Goal: Task Accomplishment & Management: Manage account settings

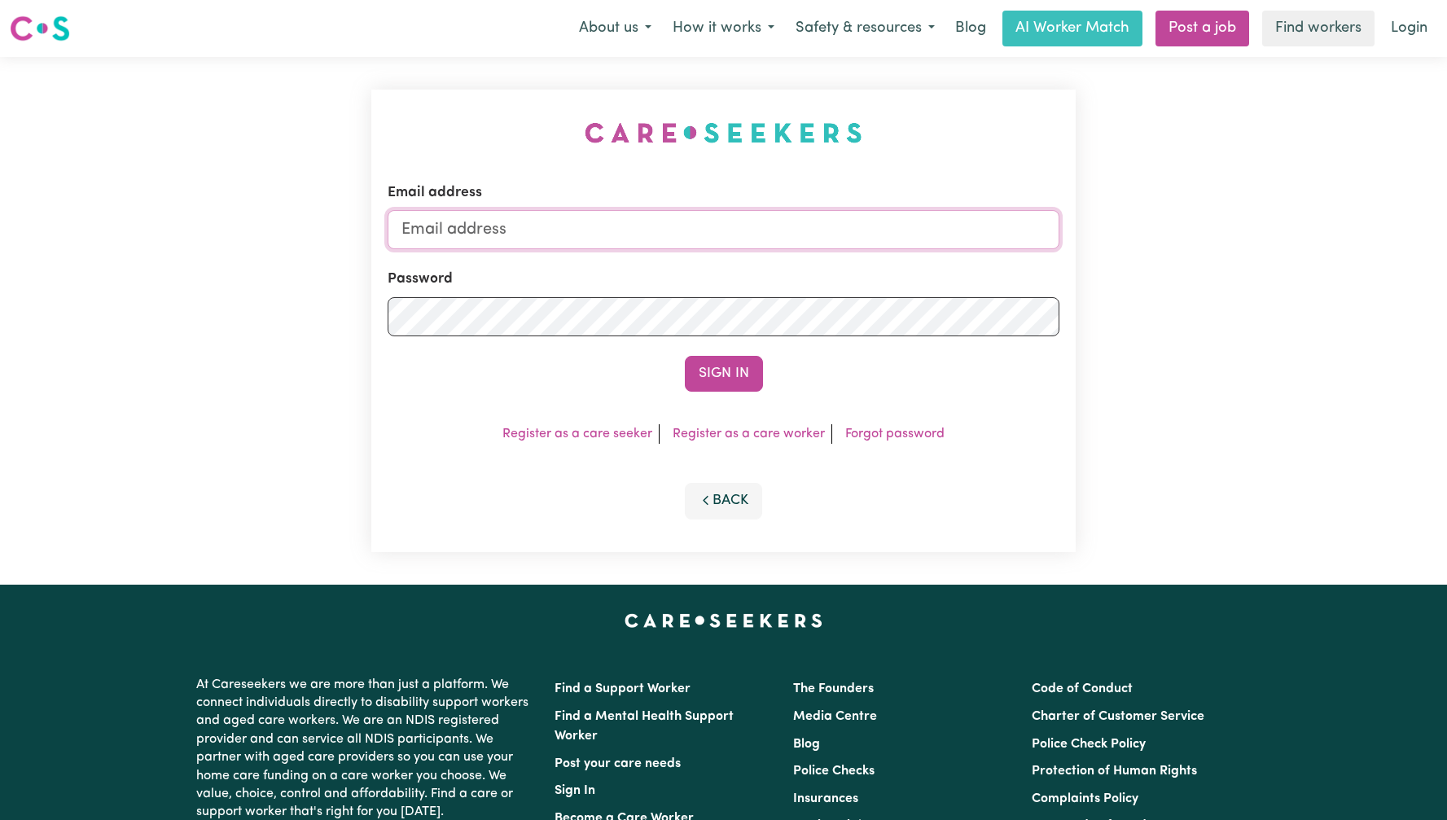
click at [763, 241] on input "Email address" at bounding box center [724, 229] width 672 height 39
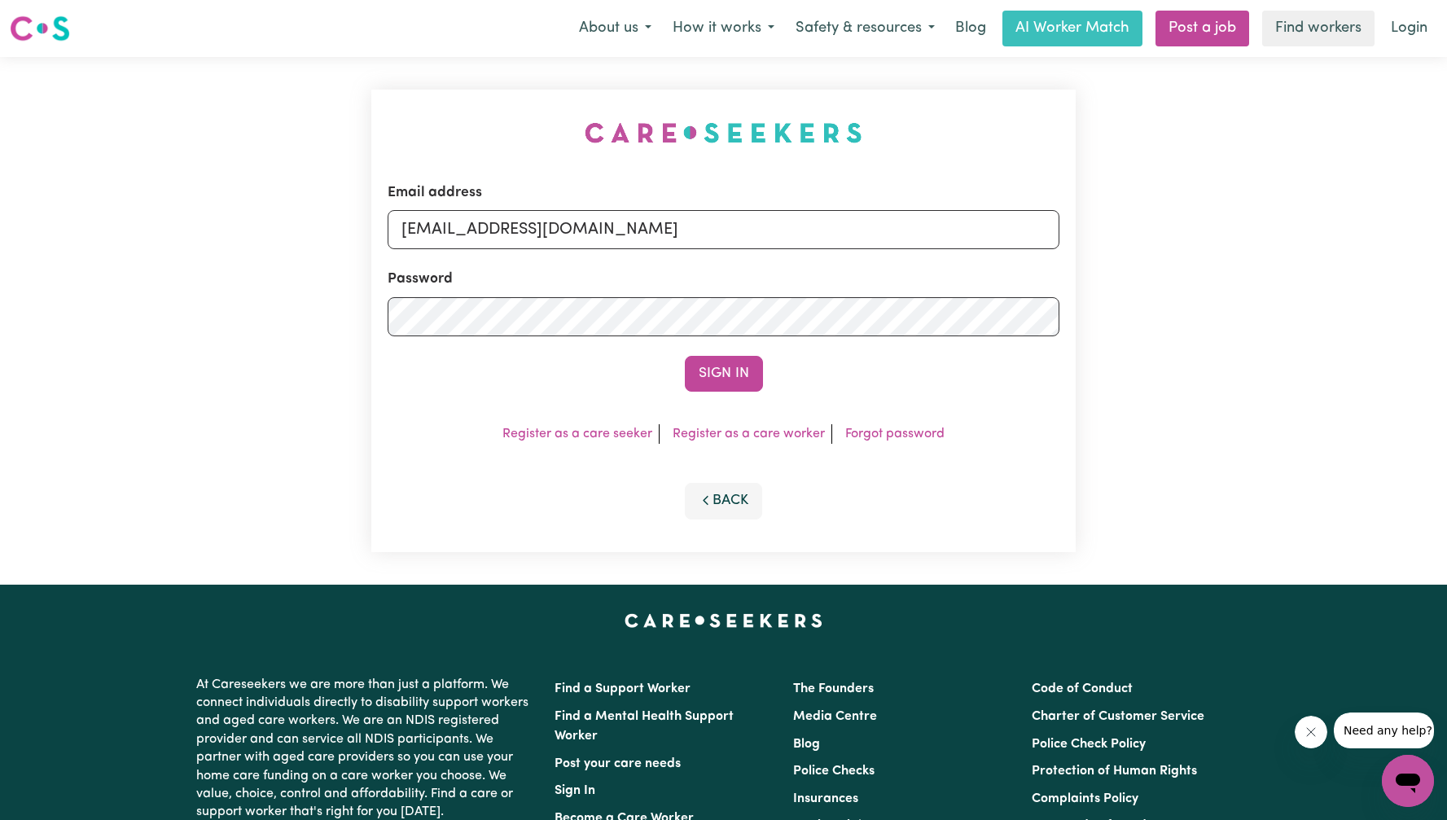
type input "[EMAIL_ADDRESS][DOMAIN_NAME]"
click at [685, 356] on button "Sign In" at bounding box center [724, 374] width 78 height 36
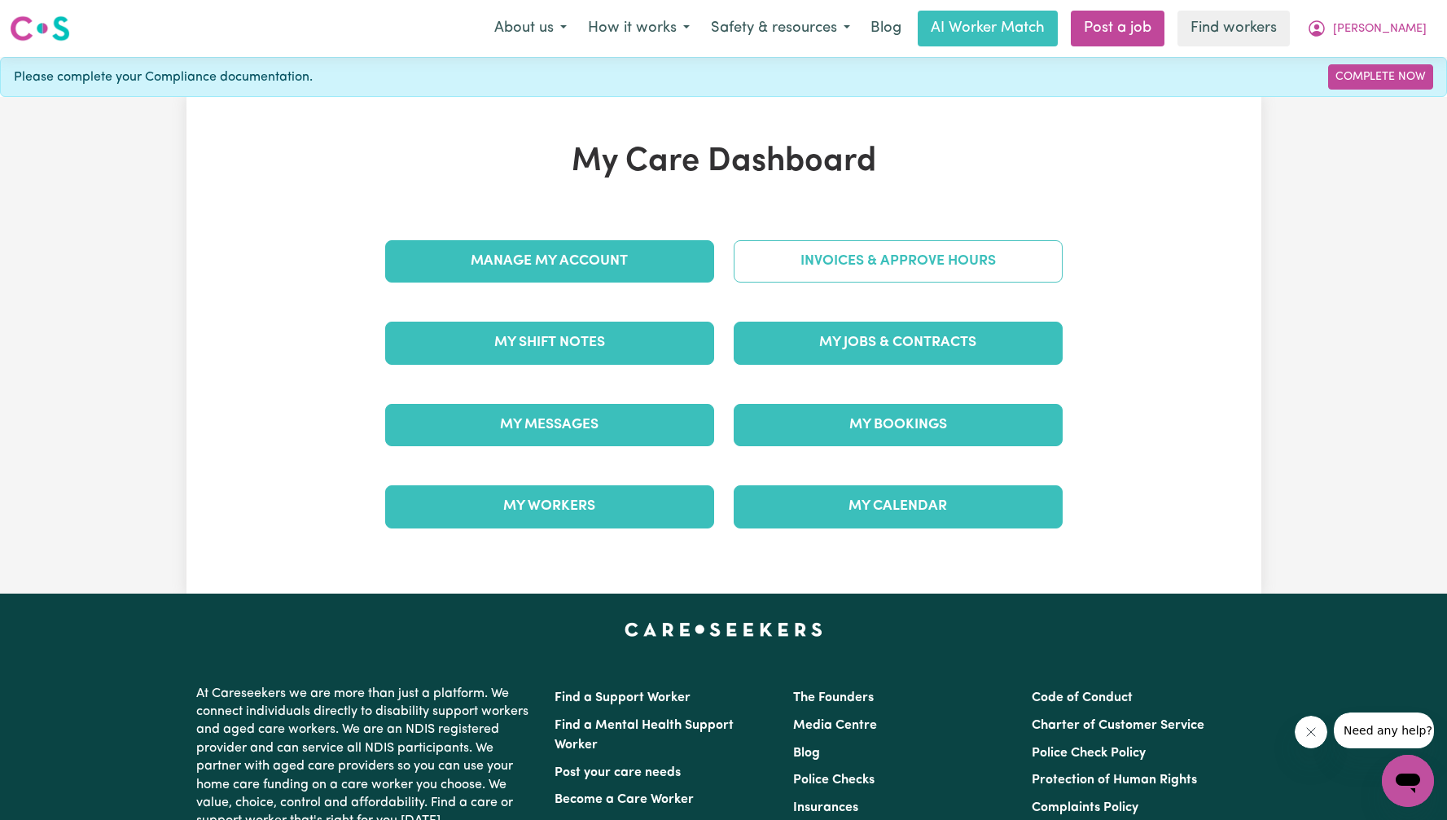
click at [951, 251] on link "Invoices & Approve Hours" at bounding box center [898, 261] width 329 height 42
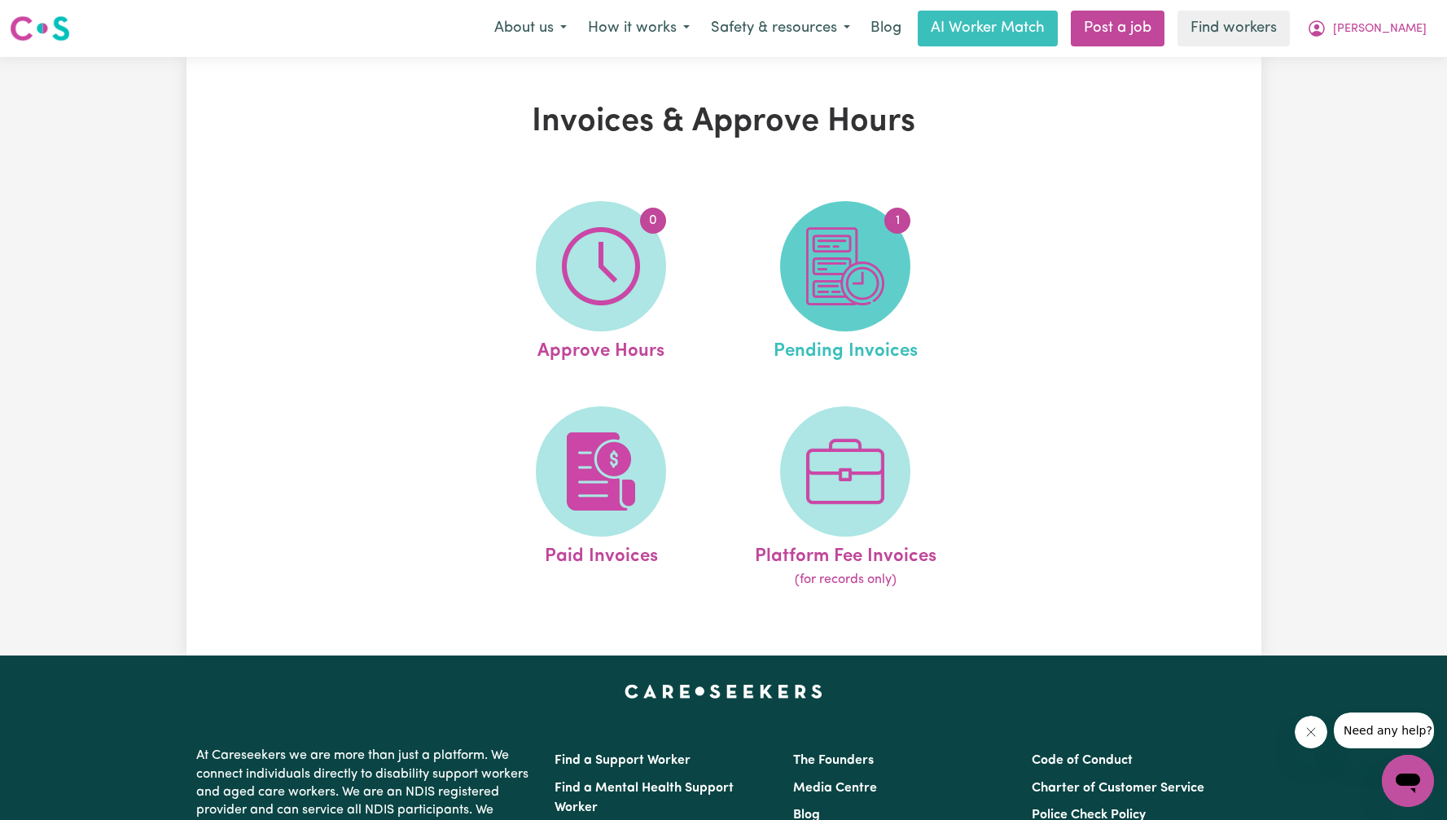
click at [876, 250] on img at bounding box center [845, 266] width 78 height 78
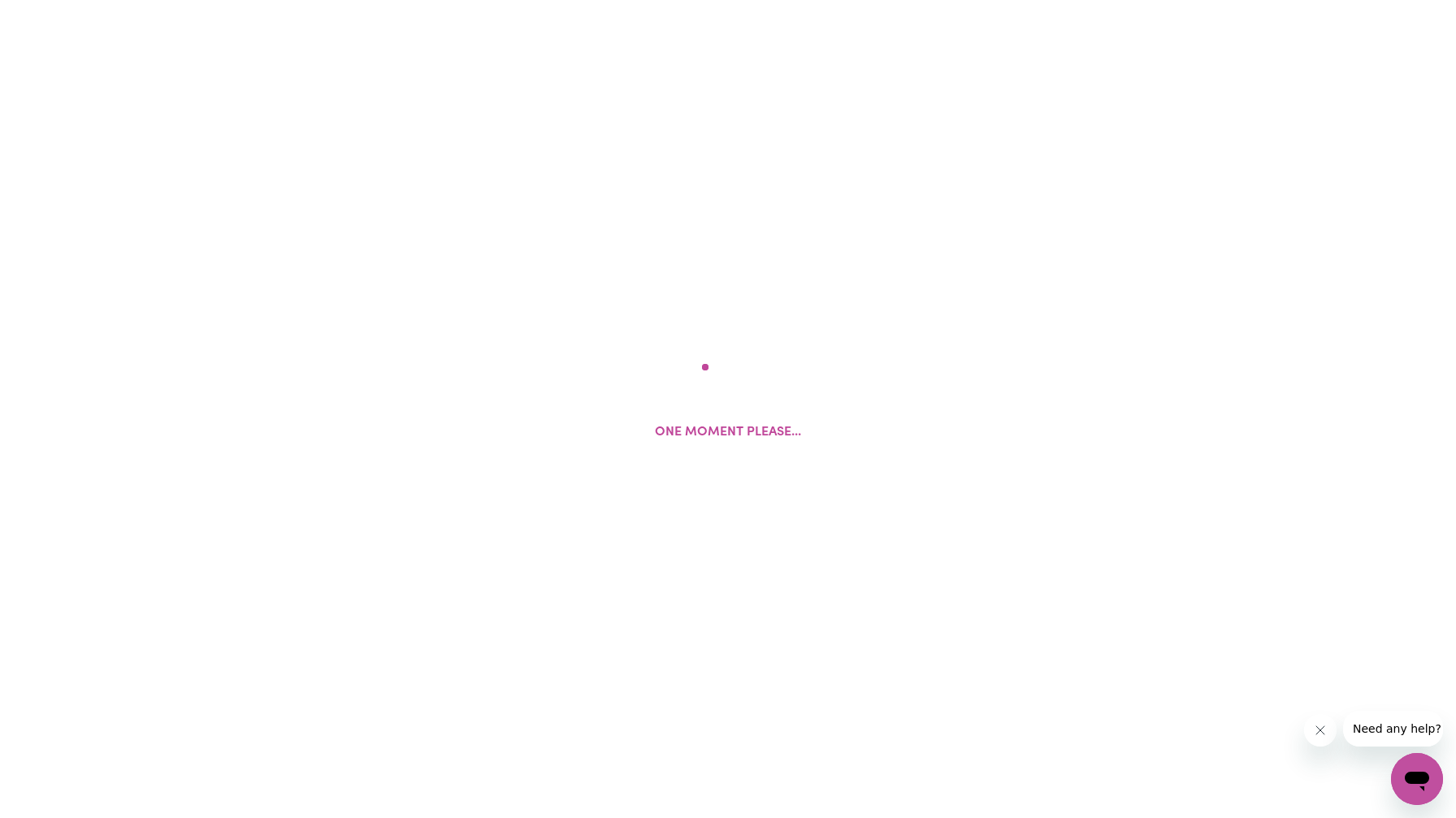
click at [874, 249] on div "One moment please..." at bounding box center [728, 409] width 1456 height 818
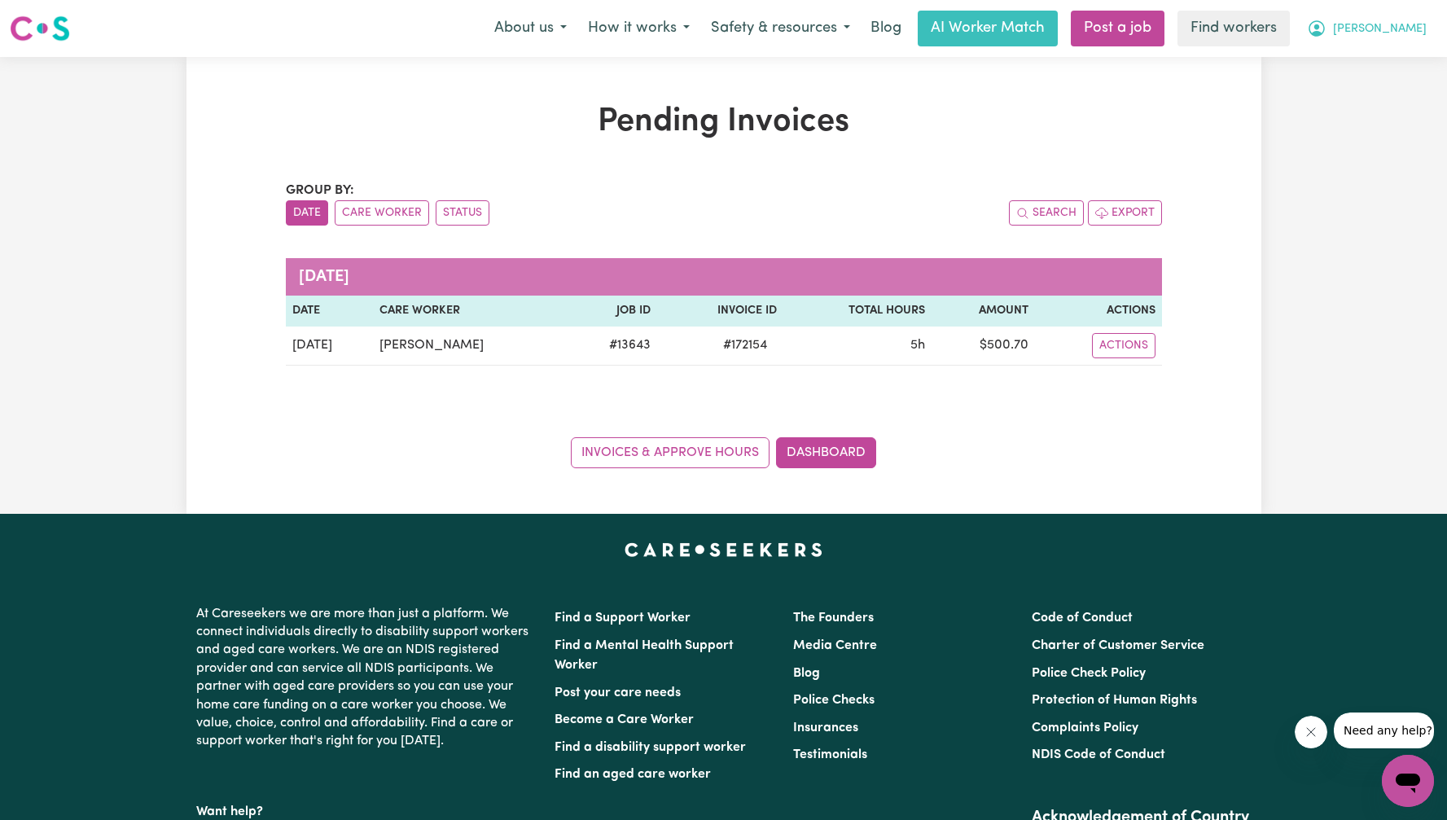
click at [1424, 31] on button "[PERSON_NAME]" at bounding box center [1366, 28] width 141 height 34
click at [1408, 59] on link "My Dashboard" at bounding box center [1372, 63] width 129 height 31
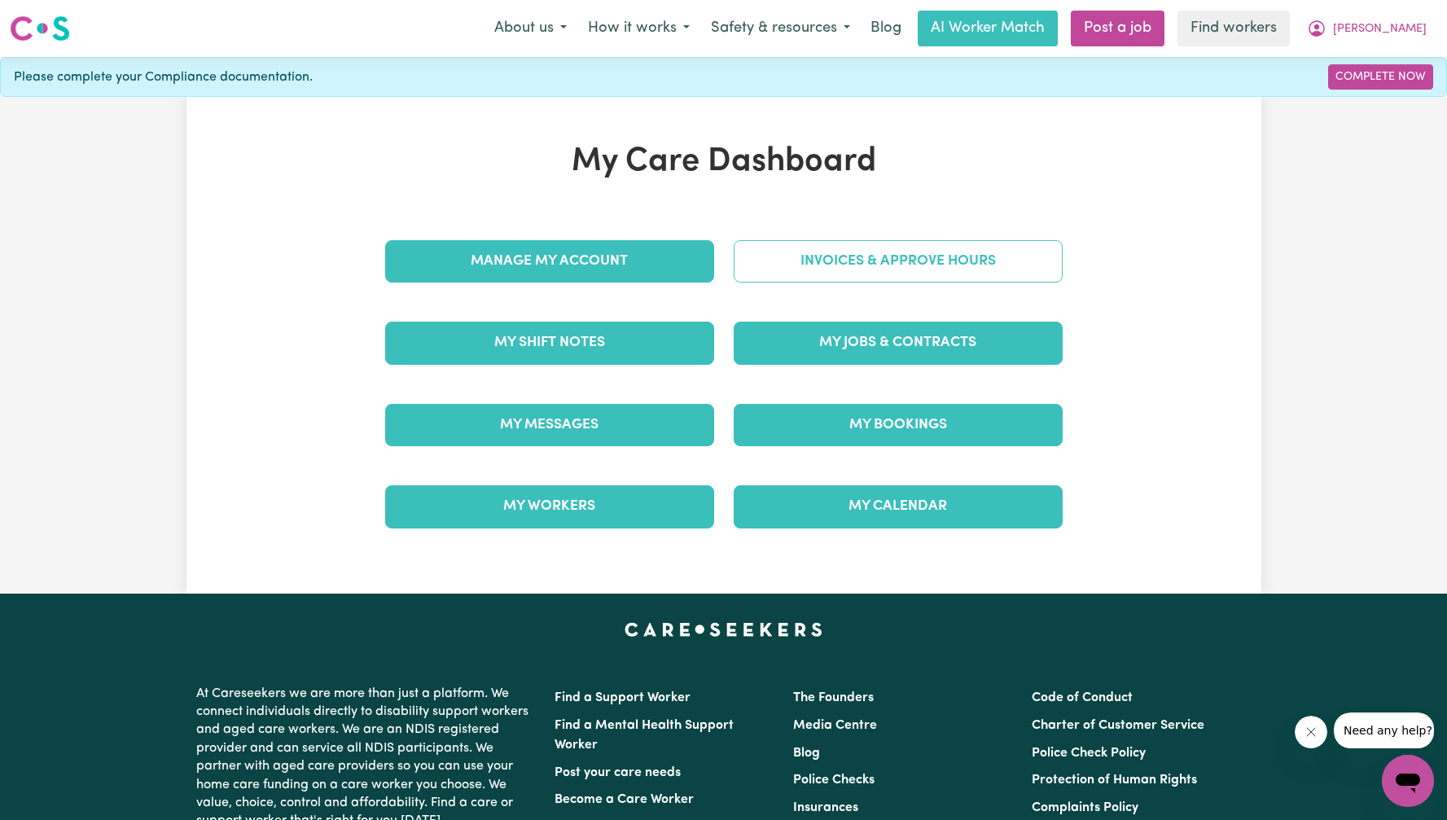
click at [1012, 259] on link "Invoices & Approve Hours" at bounding box center [898, 261] width 329 height 42
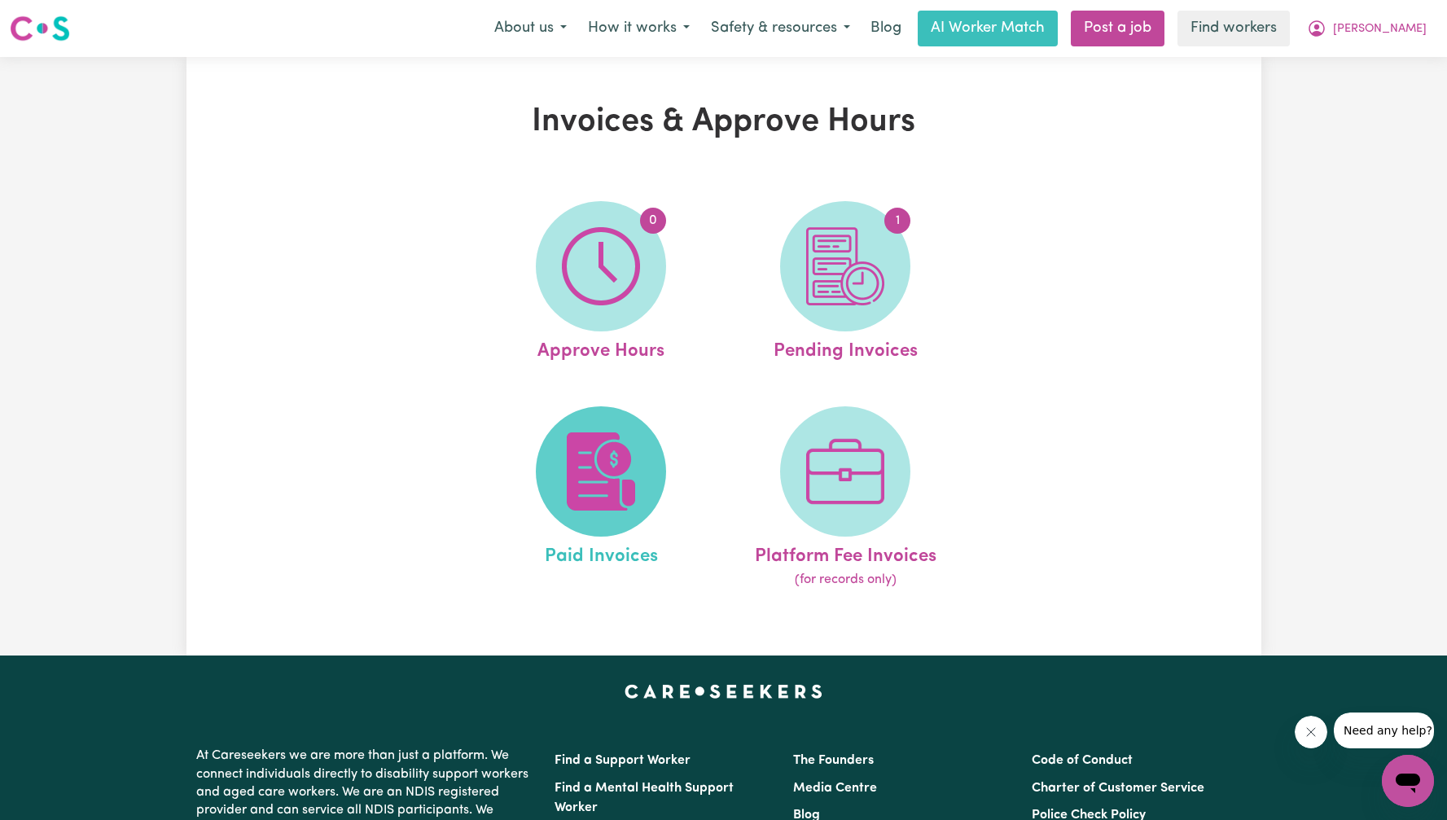
click at [657, 443] on span at bounding box center [601, 471] width 130 height 130
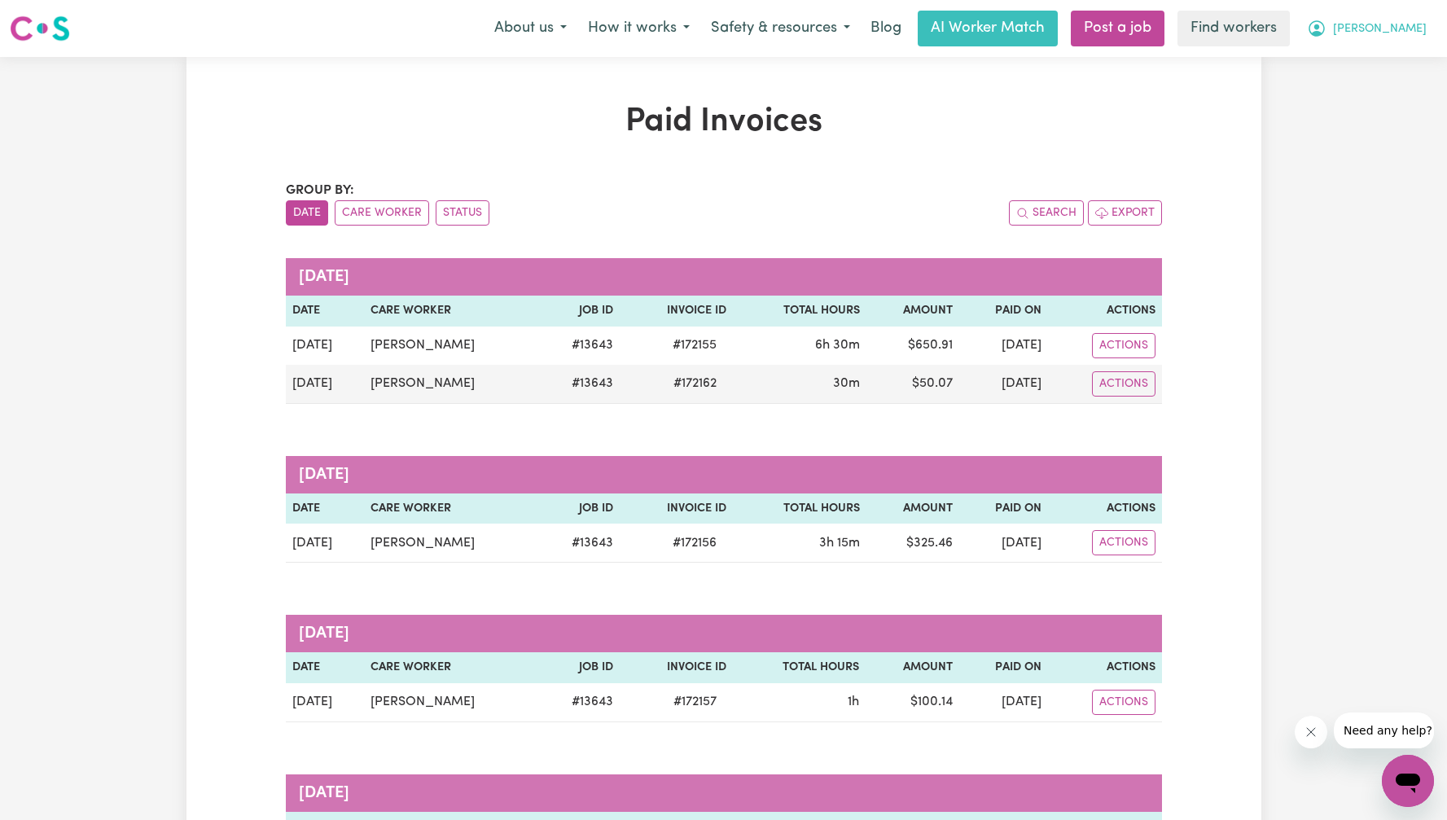
click at [1433, 30] on button "[PERSON_NAME]" at bounding box center [1366, 28] width 141 height 34
click at [1399, 64] on link "My Dashboard" at bounding box center [1372, 63] width 129 height 31
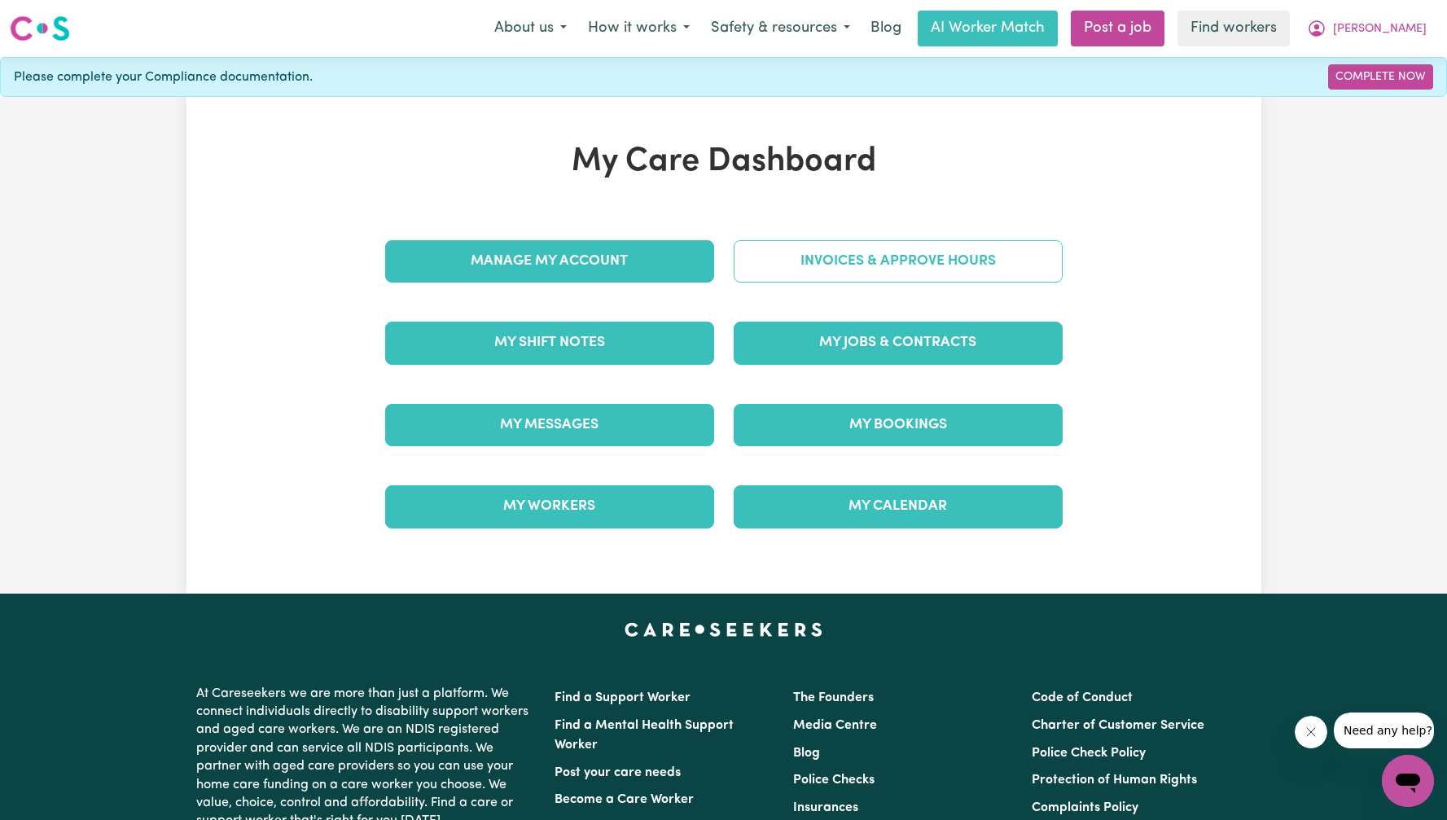
click at [945, 257] on link "Invoices & Approve Hours" at bounding box center [898, 261] width 329 height 42
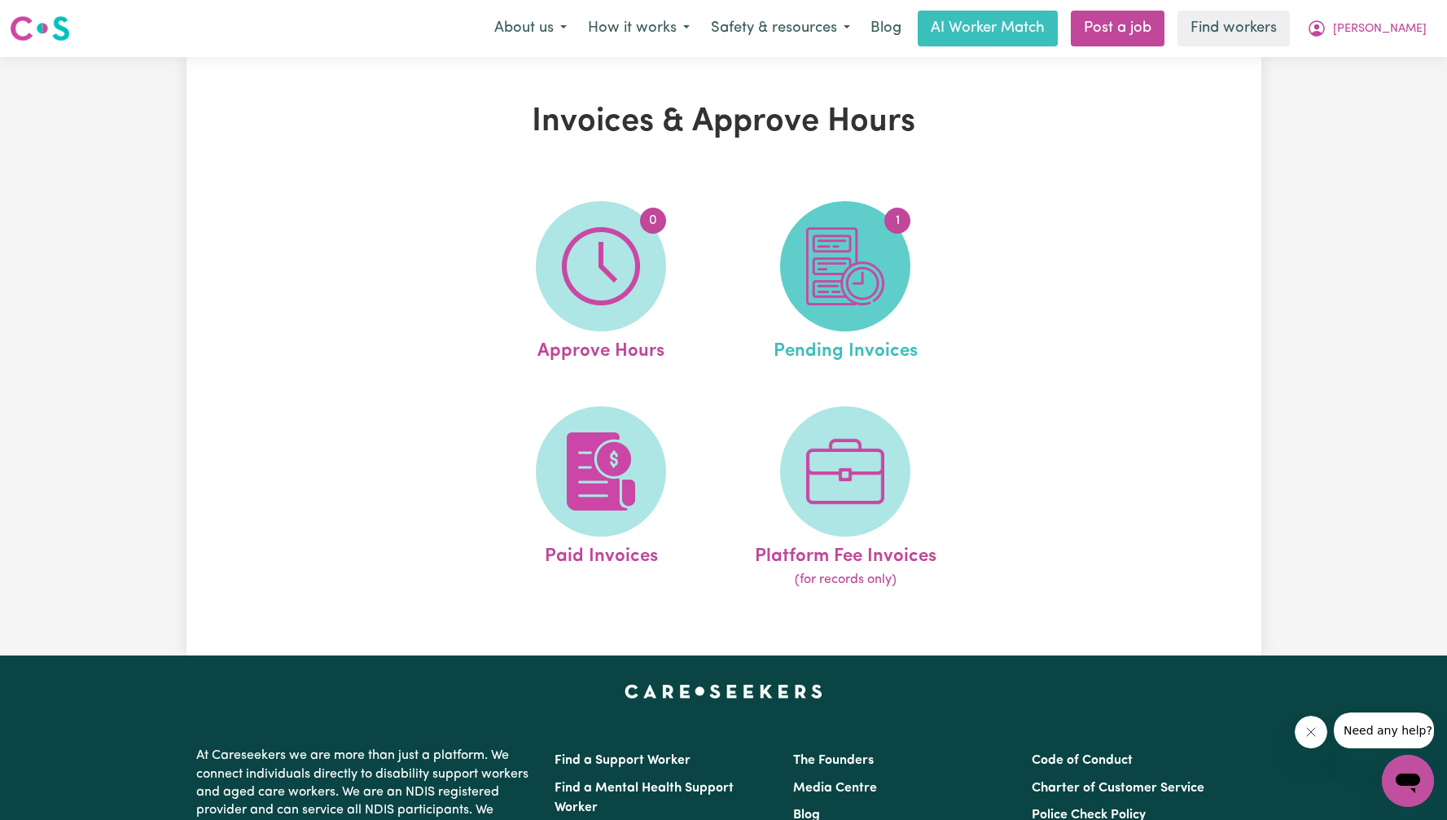
click at [816, 257] on img at bounding box center [845, 266] width 78 height 78
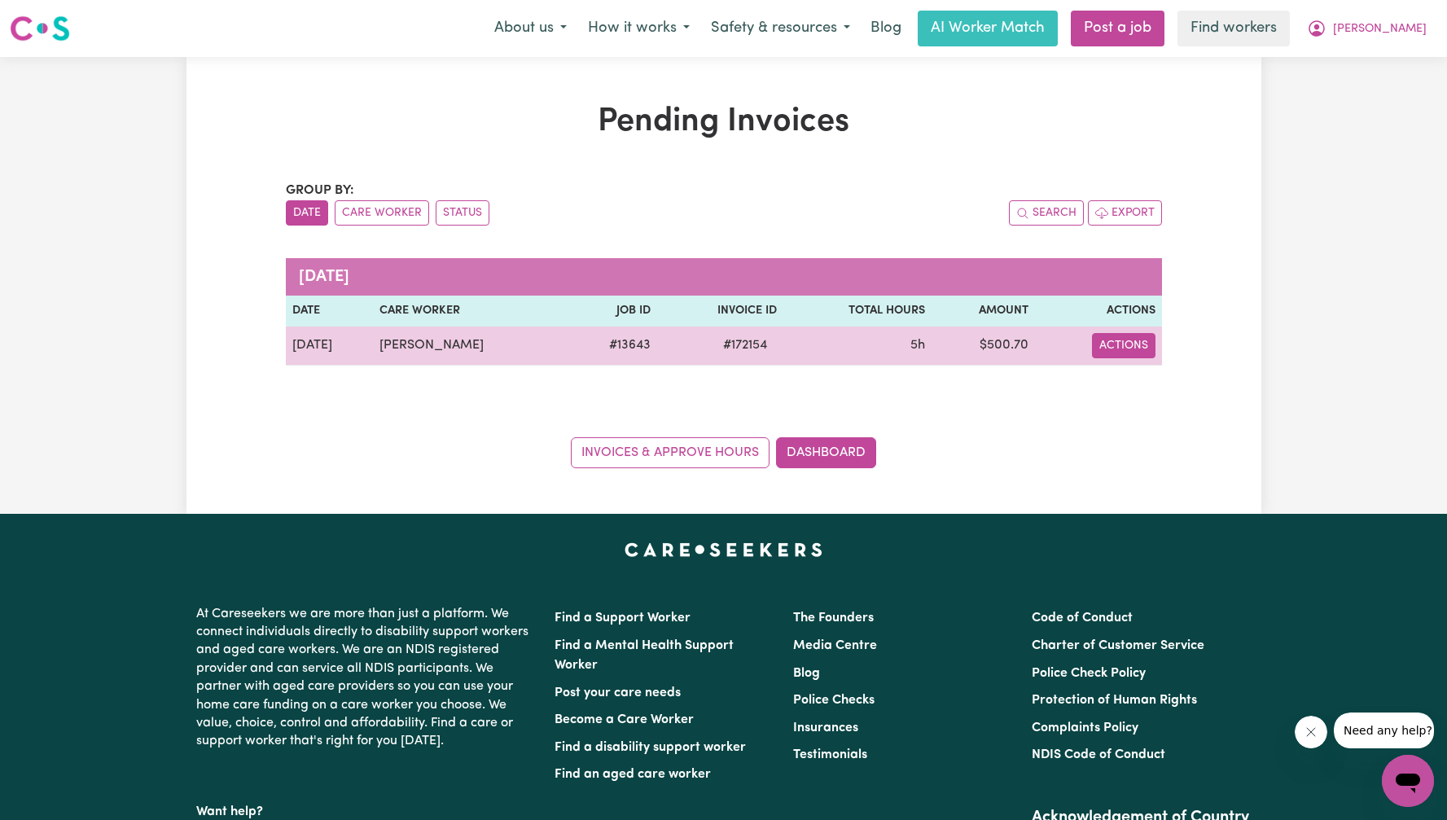
click at [1119, 345] on button "Actions" at bounding box center [1124, 345] width 64 height 25
click at [1140, 386] on link "Download Invoice" at bounding box center [1163, 383] width 149 height 33
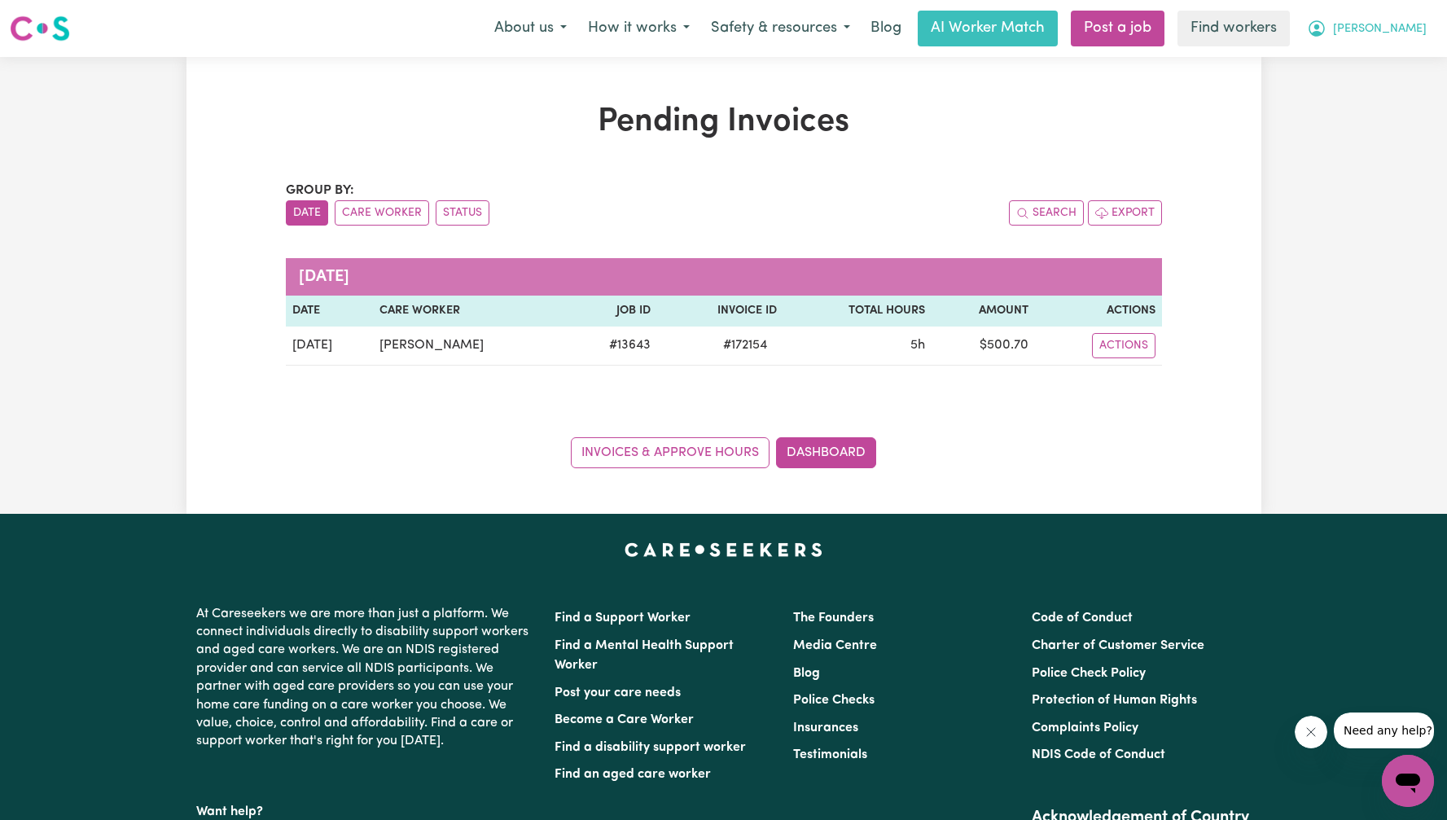
click at [1425, 38] on button "[PERSON_NAME]" at bounding box center [1366, 28] width 141 height 34
click at [1407, 56] on link "My Dashboard" at bounding box center [1372, 63] width 129 height 31
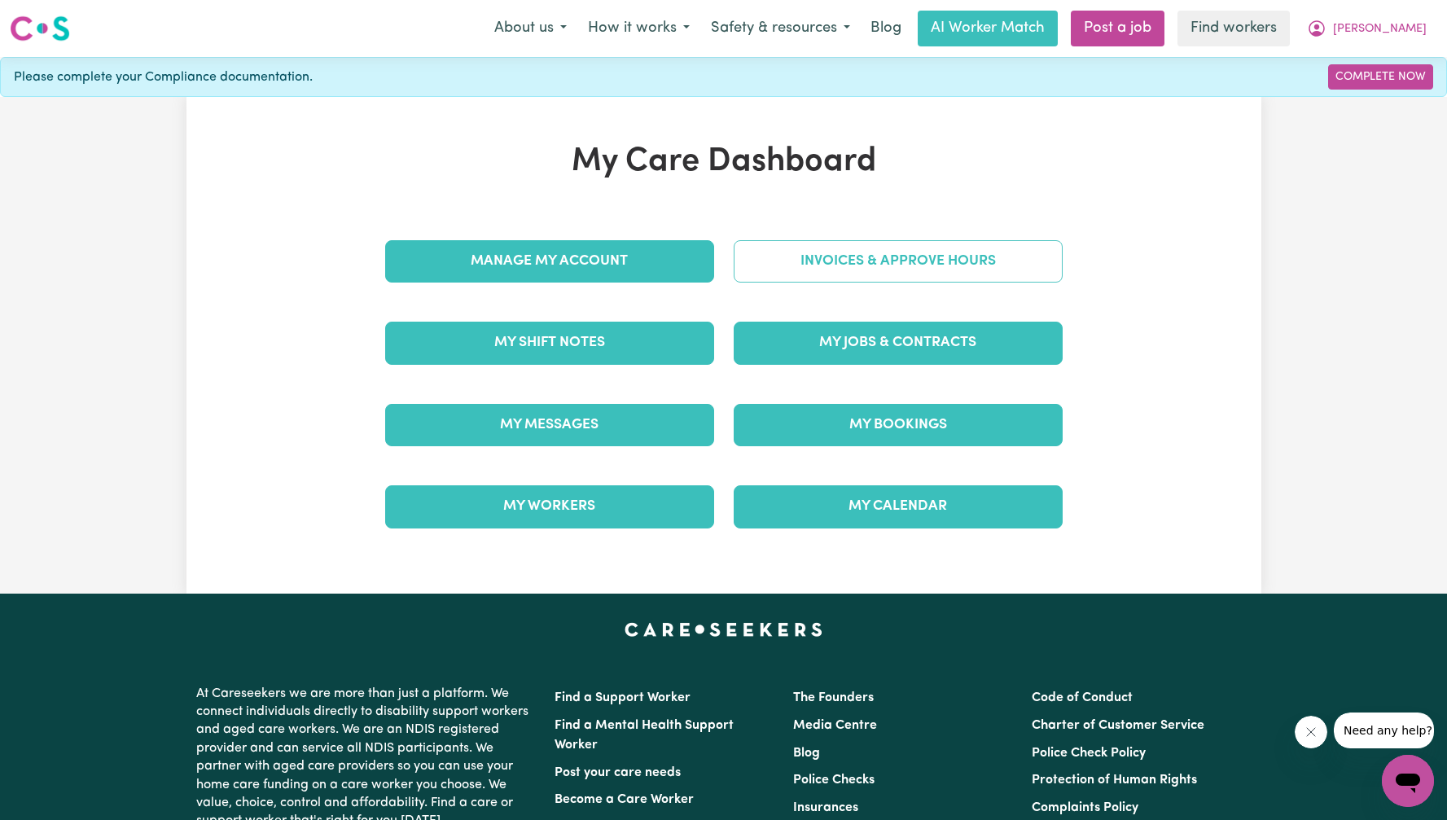
click at [840, 273] on link "Invoices & Approve Hours" at bounding box center [898, 261] width 329 height 42
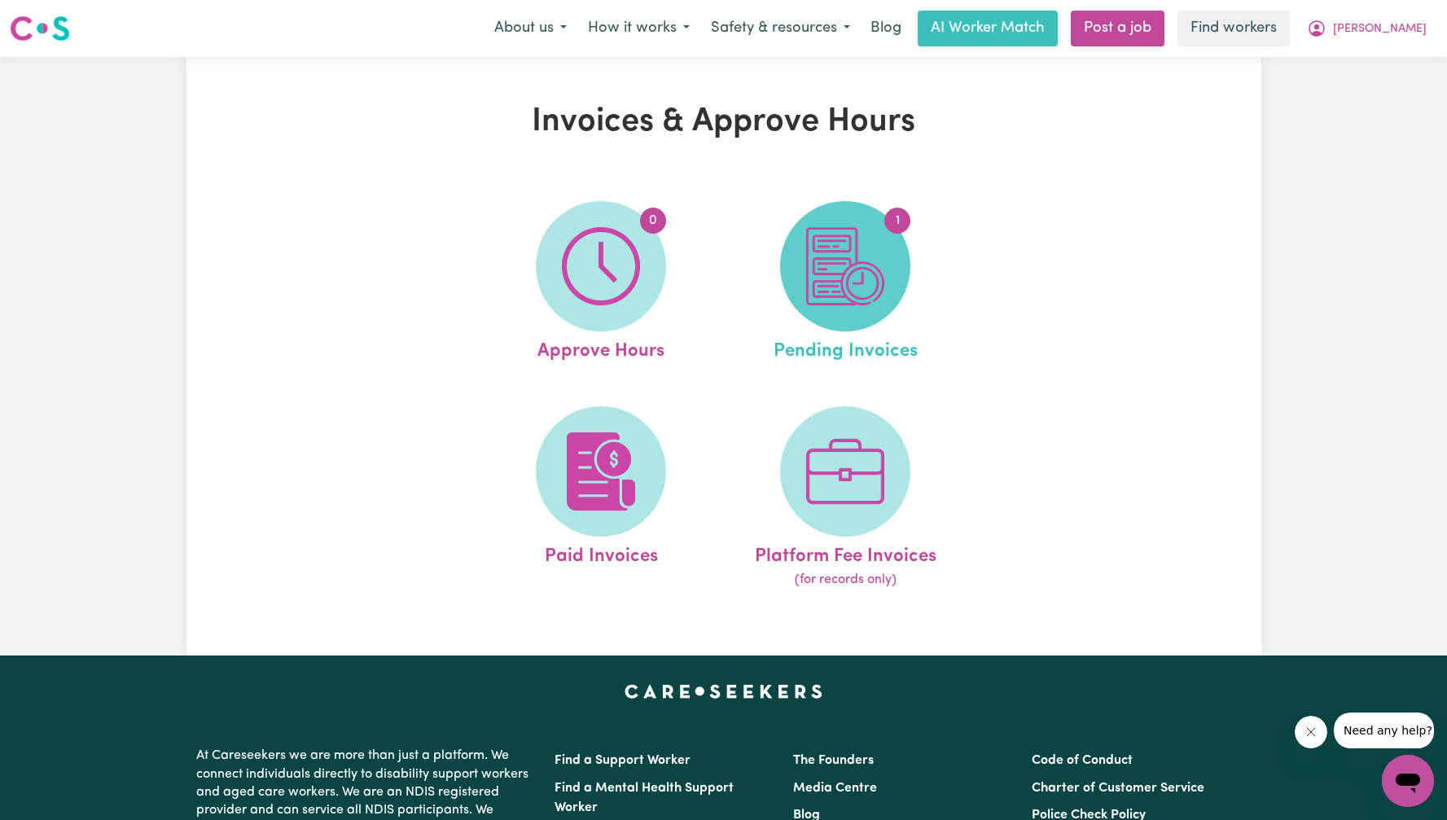
click at [890, 270] on span "1" at bounding box center [845, 266] width 130 height 130
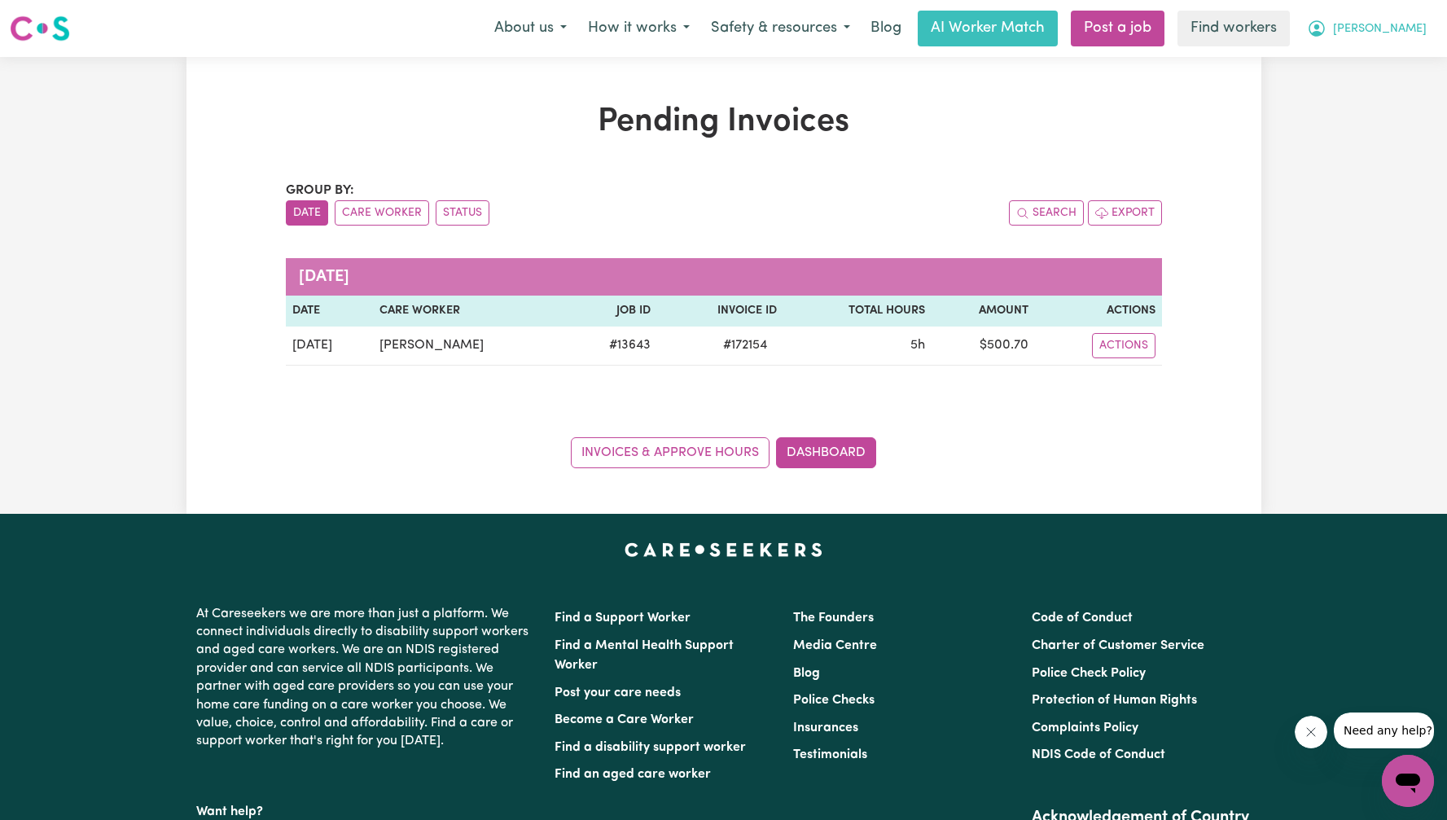
click at [1425, 19] on button "[PERSON_NAME]" at bounding box center [1366, 28] width 141 height 34
click at [1406, 49] on link "My Dashboard" at bounding box center [1372, 63] width 129 height 31
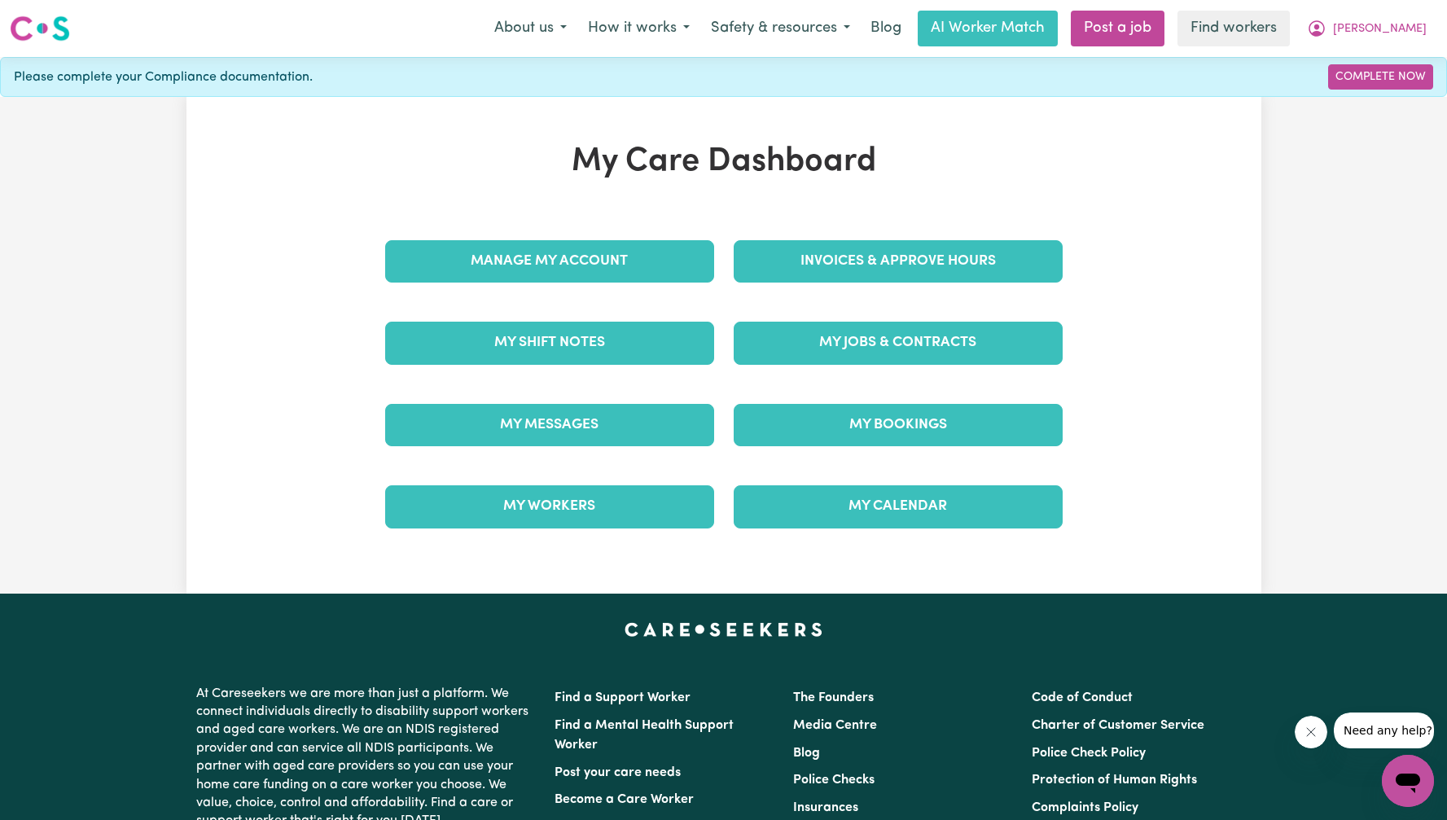
click at [867, 231] on div "Invoices & Approve Hours" at bounding box center [898, 261] width 349 height 81
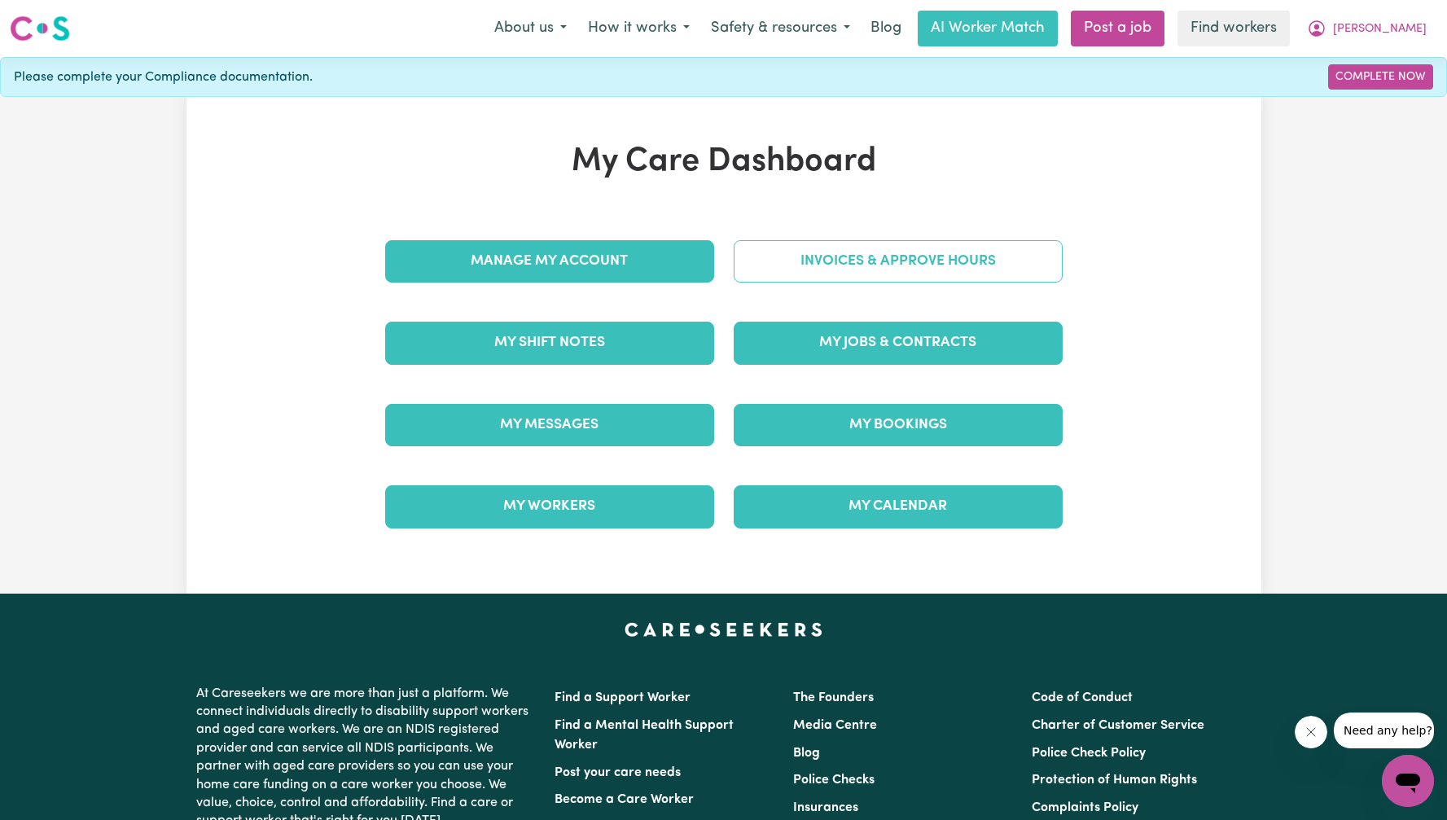
click at [837, 259] on link "Invoices & Approve Hours" at bounding box center [898, 261] width 329 height 42
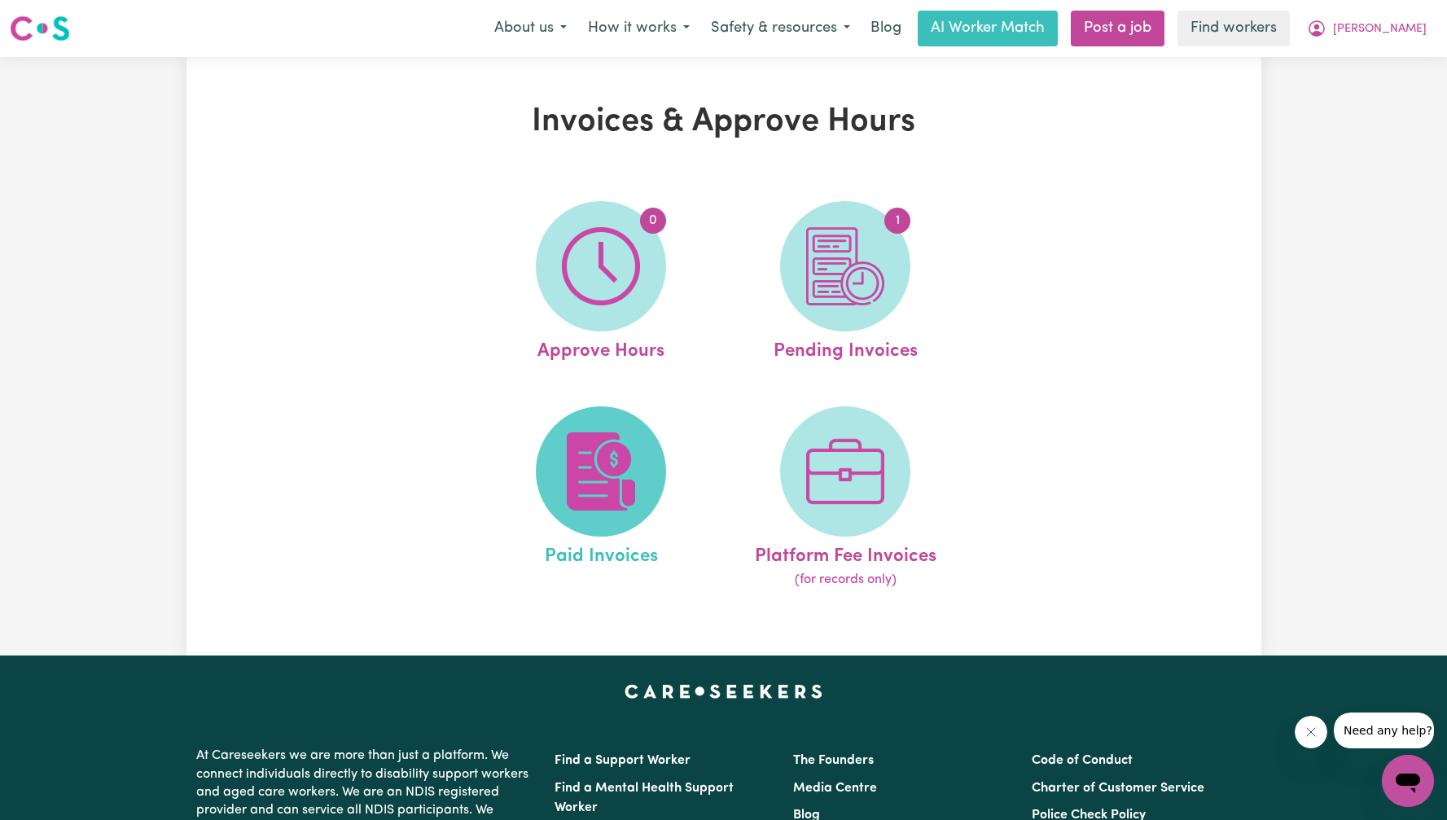
click at [571, 523] on span at bounding box center [601, 471] width 130 height 130
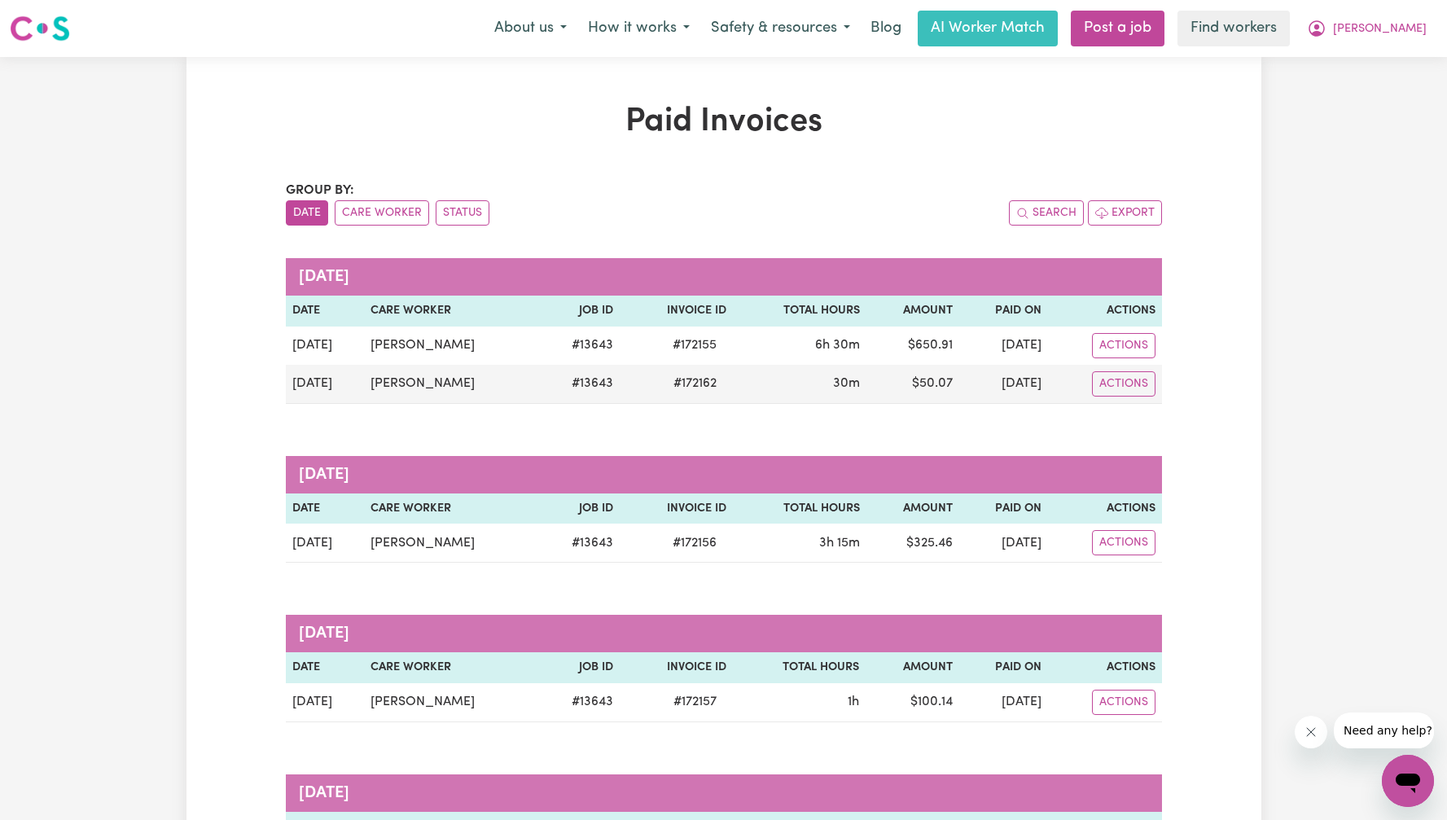
click at [1390, 49] on nav "Menu About us How it works Safety & resources Blog AI Worker Match Post a job F…" at bounding box center [723, 28] width 1447 height 57
click at [1393, 39] on button "[PERSON_NAME]" at bounding box center [1366, 28] width 141 height 34
click at [1384, 53] on link "My Dashboard" at bounding box center [1372, 63] width 129 height 31
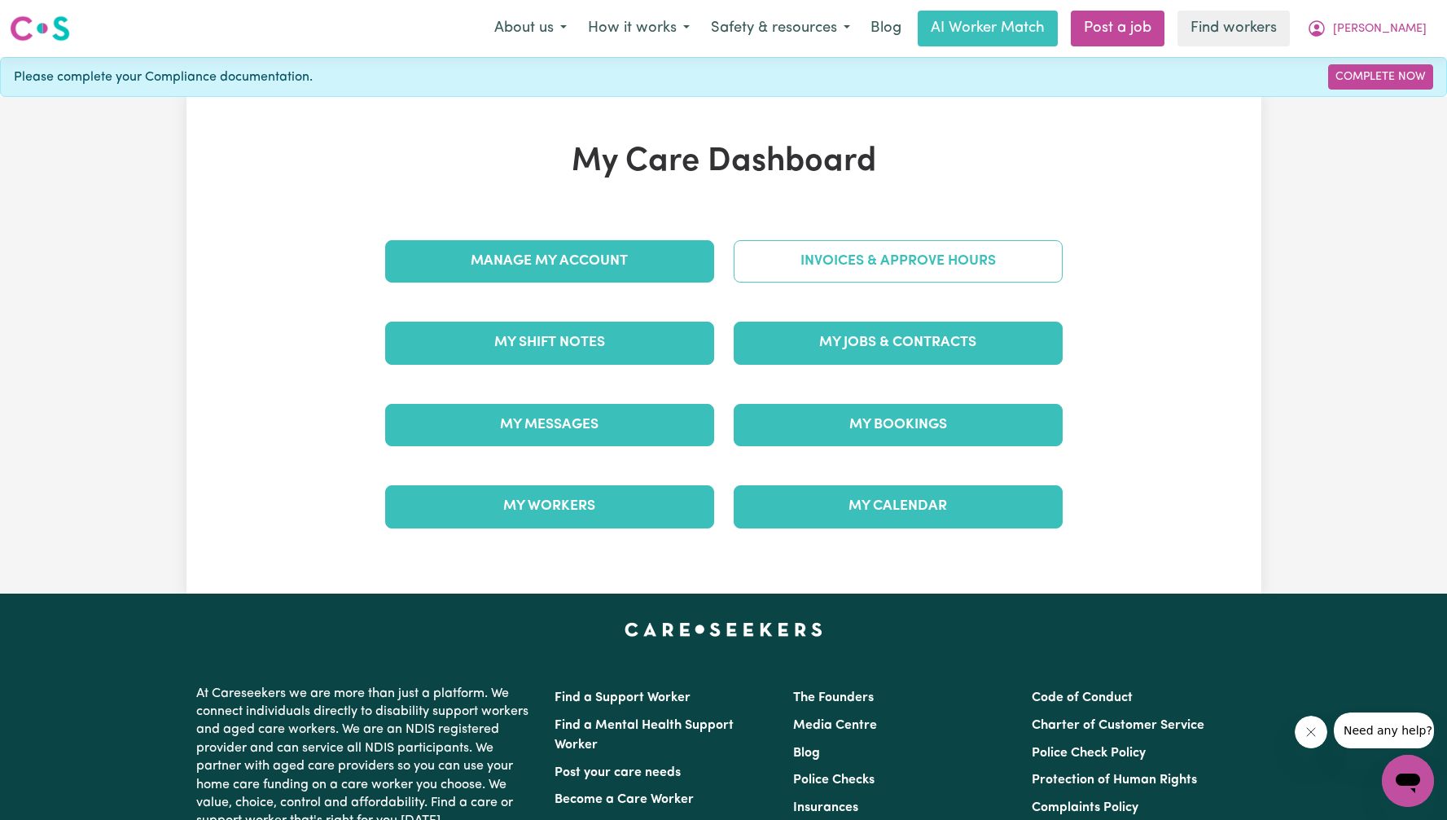
click at [907, 270] on link "Invoices & Approve Hours" at bounding box center [898, 261] width 329 height 42
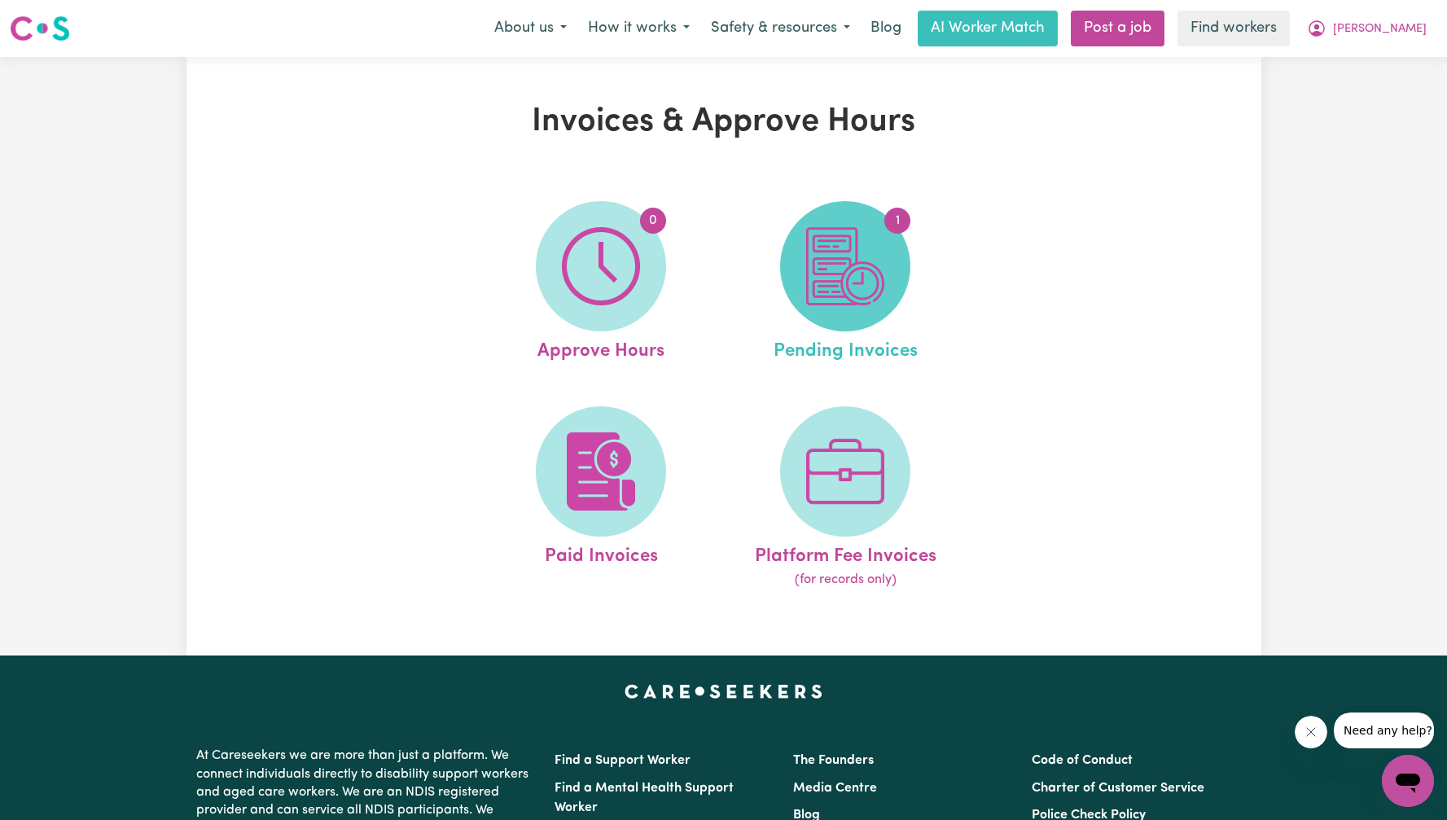
click at [862, 270] on img at bounding box center [845, 266] width 78 height 78
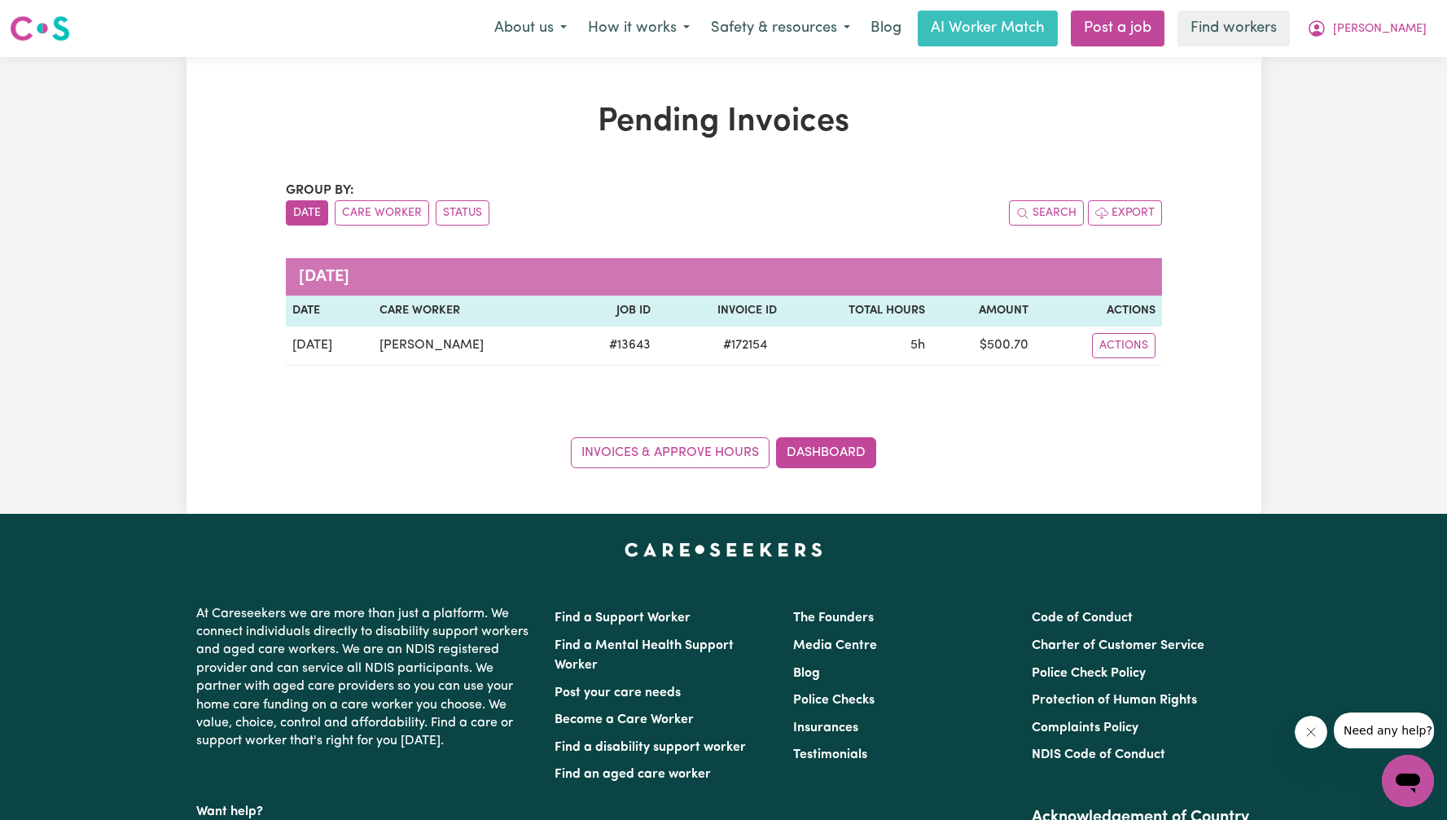
click at [1426, 25] on button "[PERSON_NAME]" at bounding box center [1366, 28] width 141 height 34
click at [1386, 90] on link "Logout" at bounding box center [1372, 93] width 129 height 31
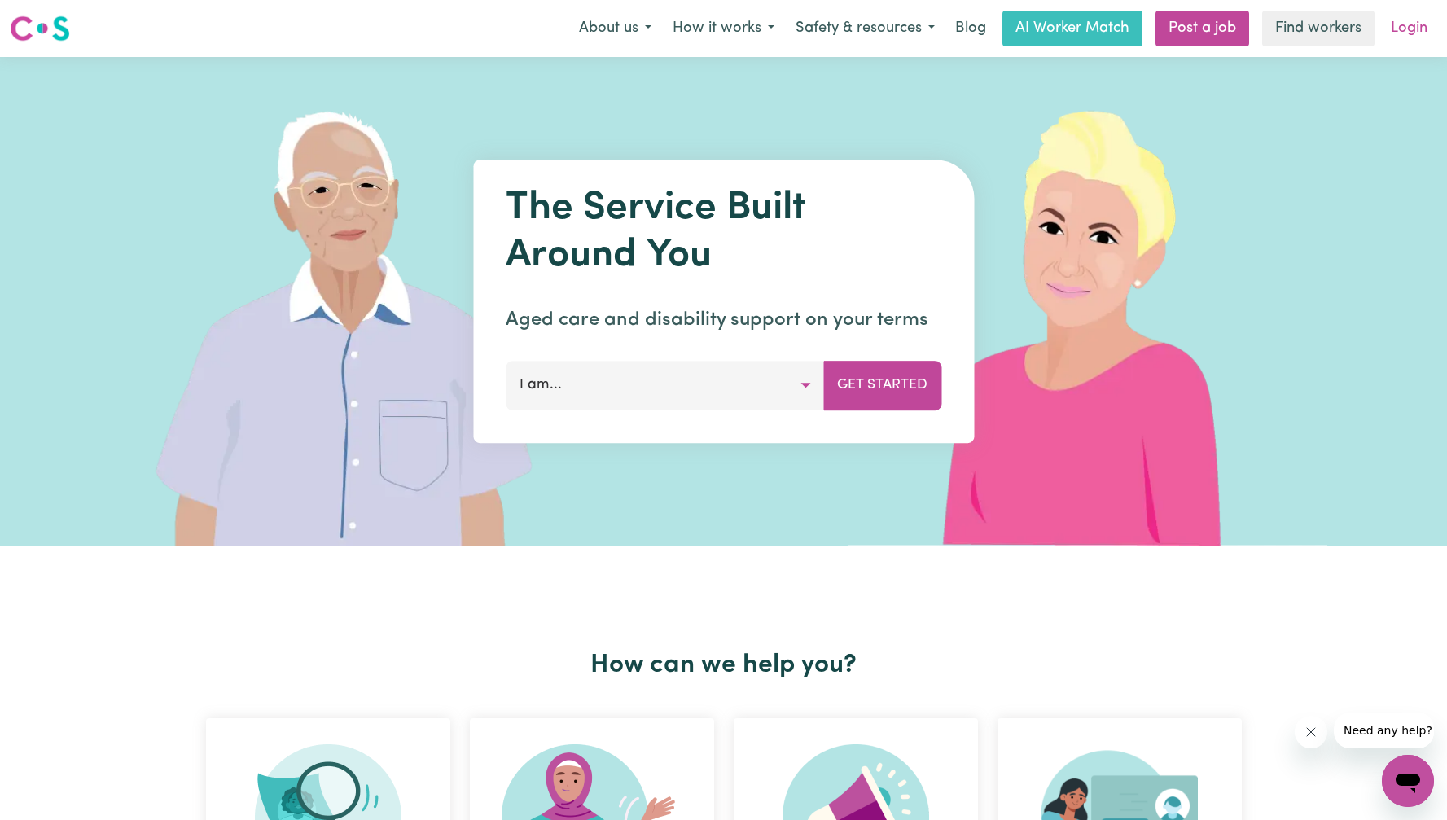
click at [1418, 16] on link "Login" at bounding box center [1409, 29] width 56 height 36
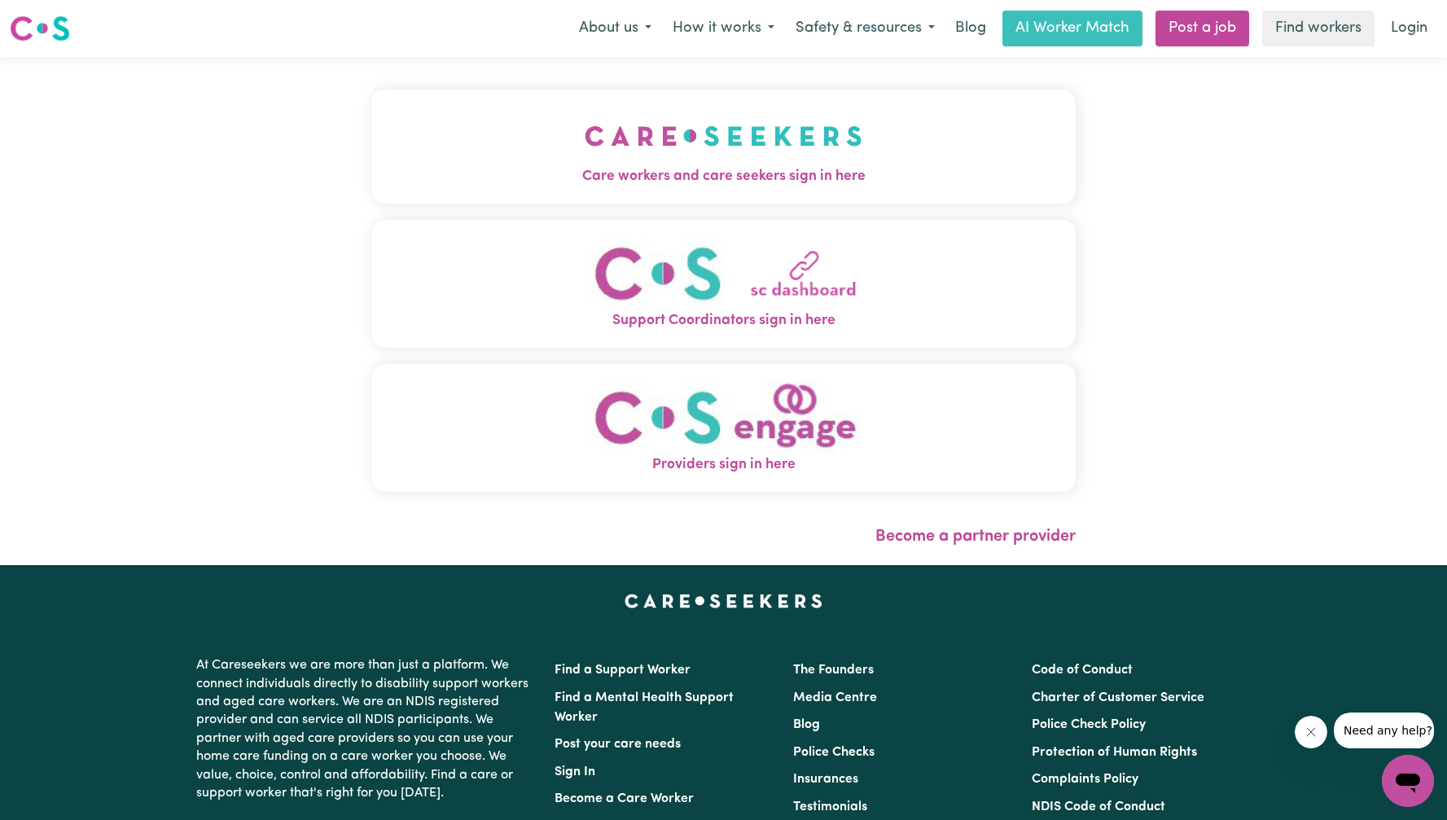
click at [743, 109] on img "Care workers and care seekers sign in here" at bounding box center [724, 136] width 278 height 60
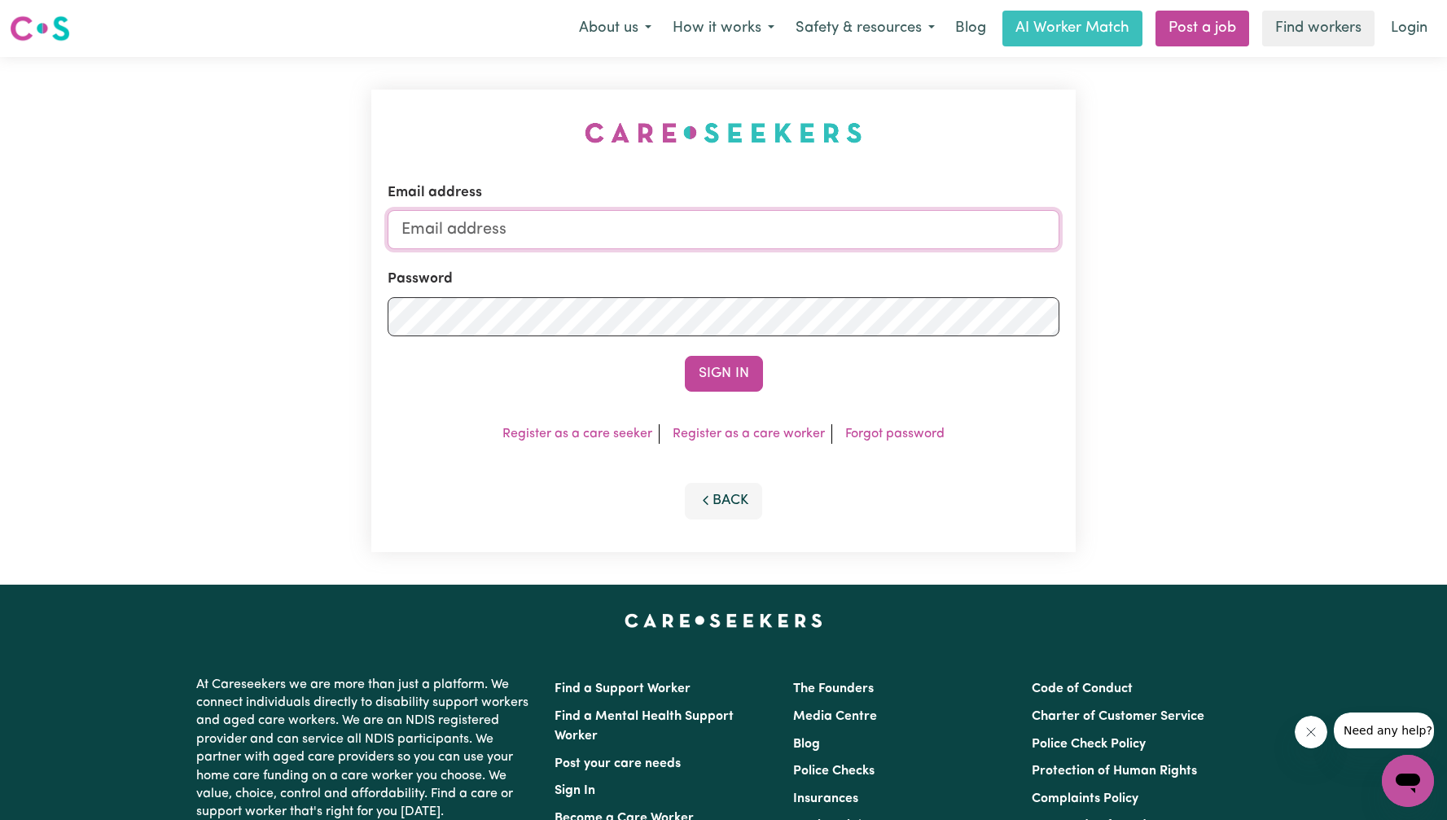
click at [729, 220] on input "Email address" at bounding box center [724, 229] width 672 height 39
type input "[EMAIL_ADDRESS][PERSON_NAME][DOMAIN_NAME]"
click at [714, 376] on button "Sign In" at bounding box center [724, 374] width 78 height 36
